Goal: Use online tool/utility: Utilize a website feature to perform a specific function

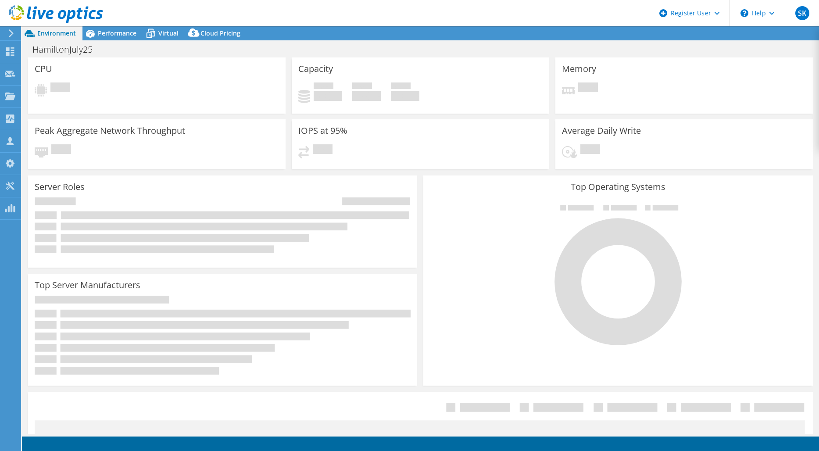
select select "EULondon"
select select "USD"
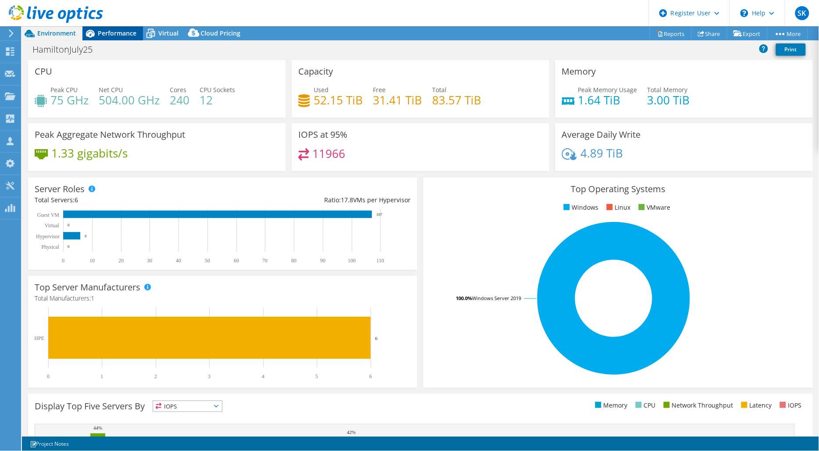
click at [115, 29] on span "Performance" at bounding box center [117, 33] width 39 height 8
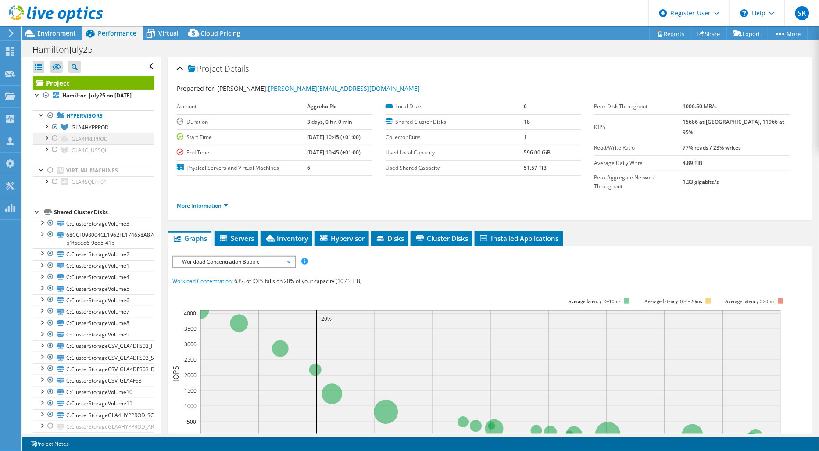
click at [53, 143] on div at bounding box center [54, 138] width 9 height 11
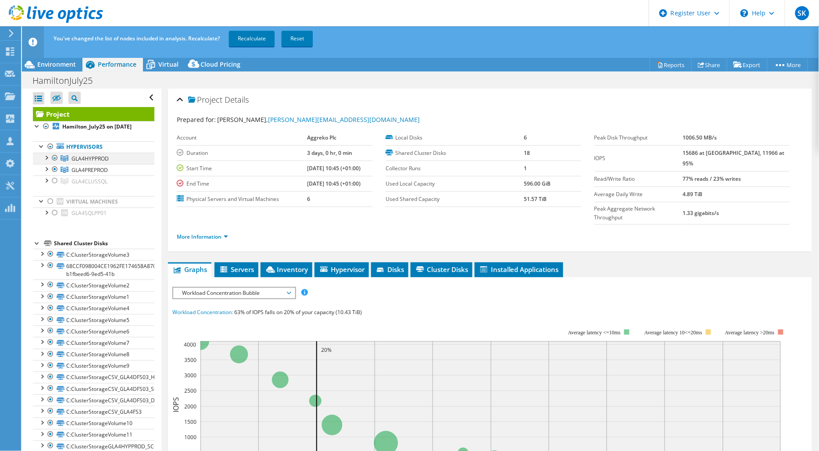
click at [55, 163] on div at bounding box center [54, 158] width 9 height 11
click at [259, 38] on link "Recalculate" at bounding box center [252, 39] width 46 height 16
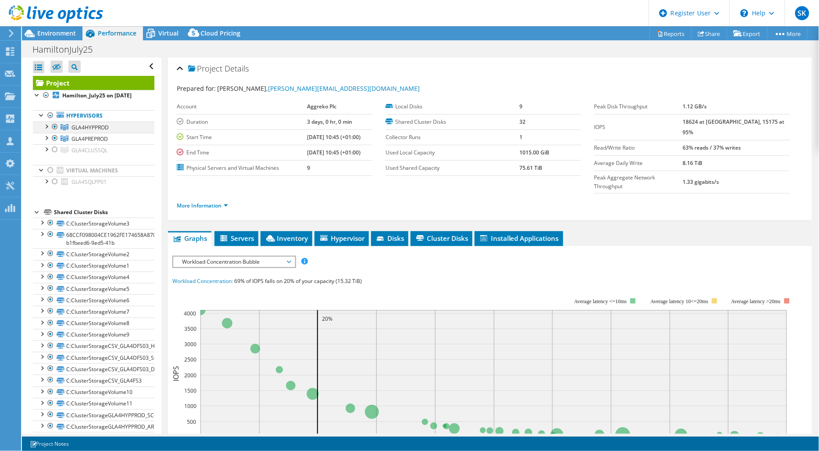
click at [54, 132] on div at bounding box center [54, 126] width 9 height 11
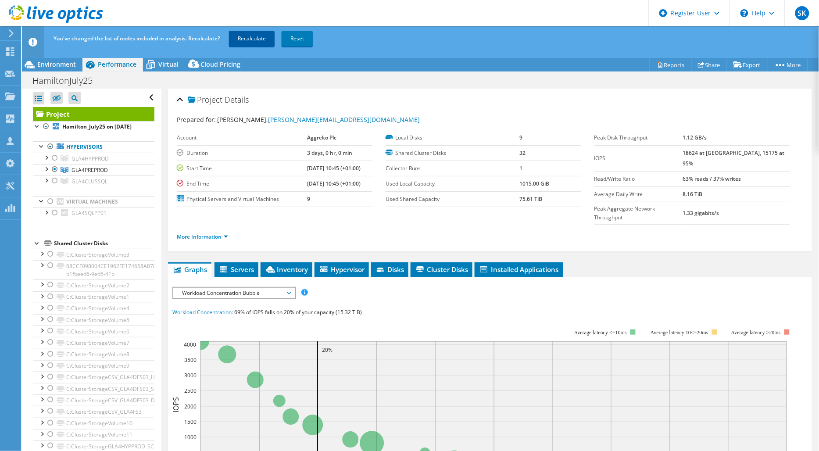
click at [256, 35] on link "Recalculate" at bounding box center [252, 39] width 46 height 16
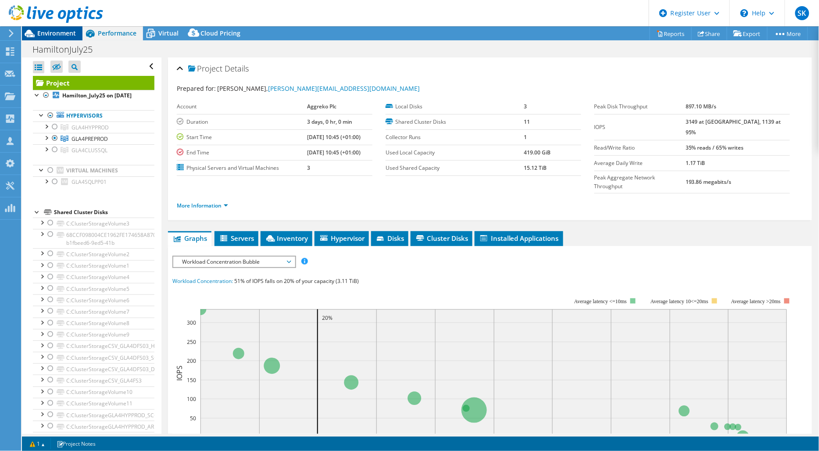
click at [68, 31] on span "Environment" at bounding box center [56, 33] width 39 height 8
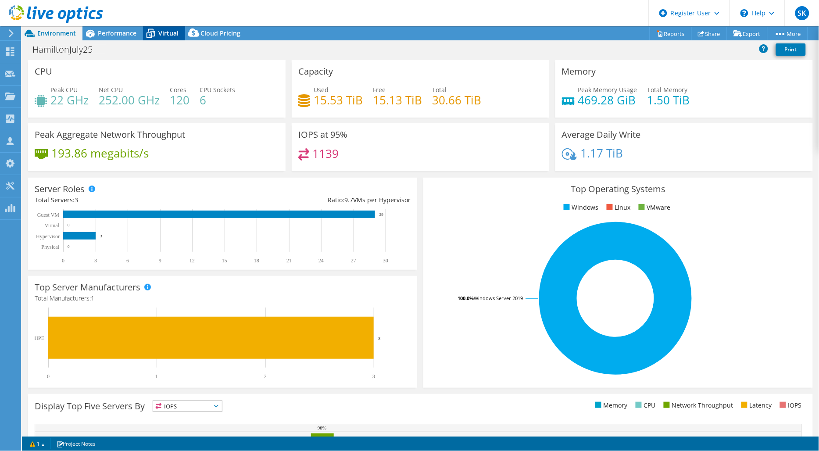
click at [164, 33] on span "Virtual" at bounding box center [168, 33] width 20 height 8
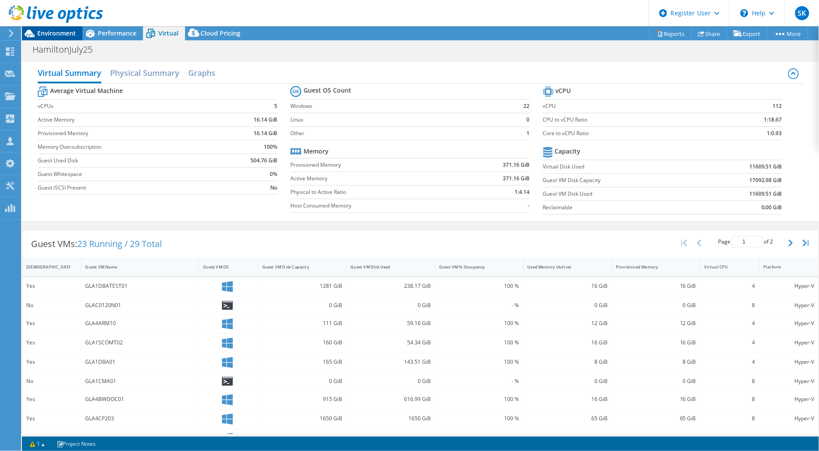
click at [66, 31] on span "Environment" at bounding box center [56, 33] width 39 height 8
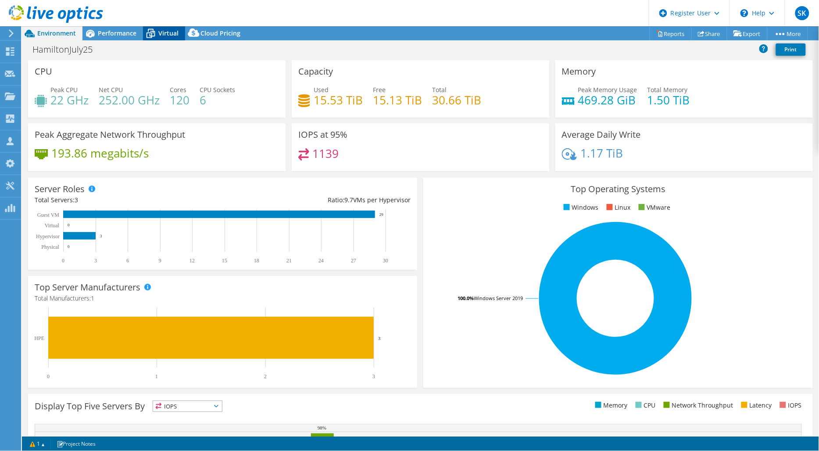
click at [167, 36] on span "Virtual" at bounding box center [168, 33] width 20 height 8
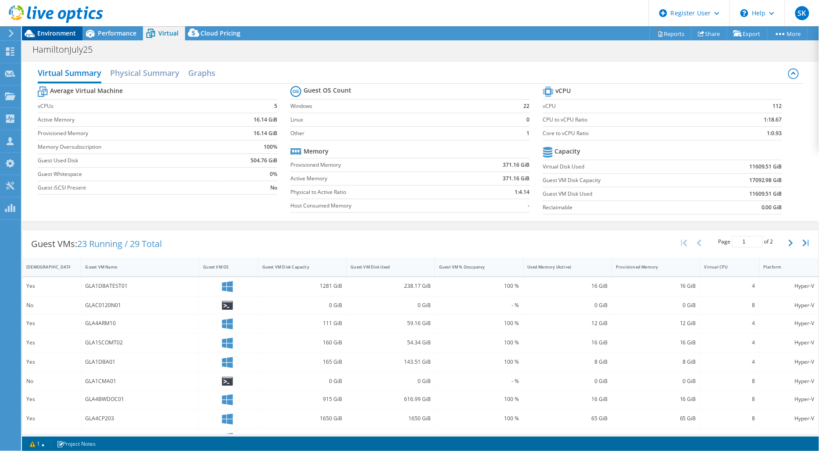
click at [46, 29] on span "Environment" at bounding box center [56, 33] width 39 height 8
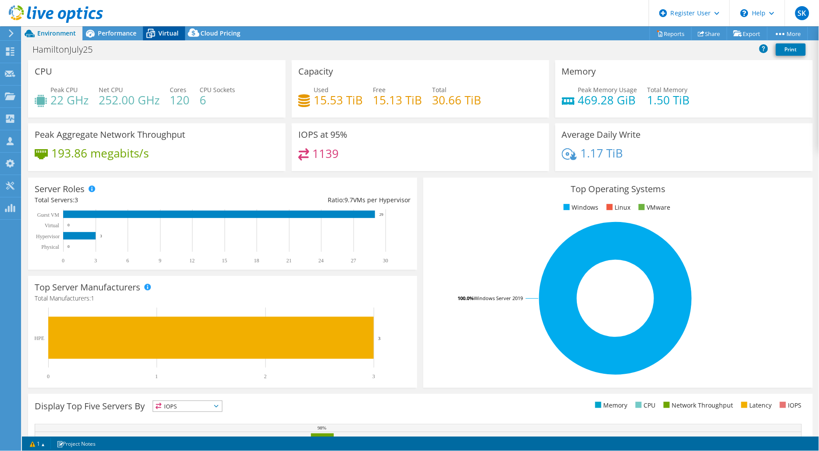
click at [165, 33] on span "Virtual" at bounding box center [168, 33] width 20 height 8
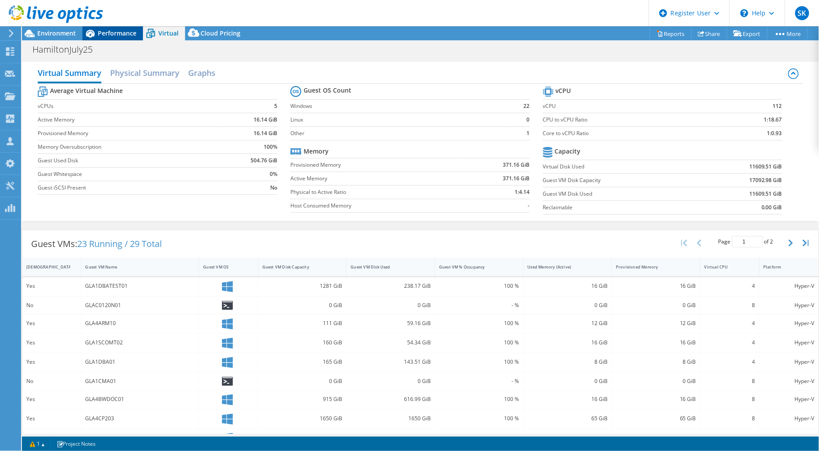
click at [133, 33] on span "Performance" at bounding box center [117, 33] width 39 height 8
